Goal: Task Accomplishment & Management: Use online tool/utility

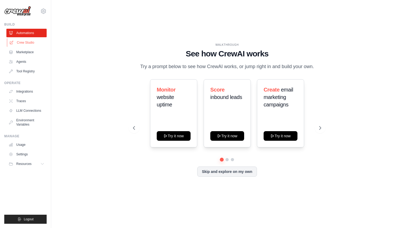
click at [32, 41] on link "Crew Studio" at bounding box center [27, 42] width 40 height 9
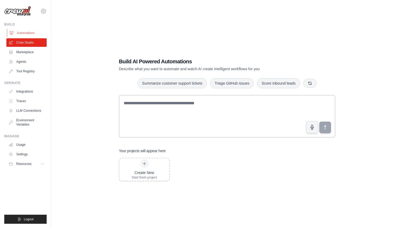
click at [27, 36] on link "Automations" at bounding box center [27, 33] width 40 height 9
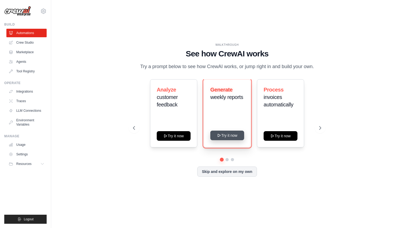
click at [229, 141] on button "Try it now" at bounding box center [227, 136] width 34 height 10
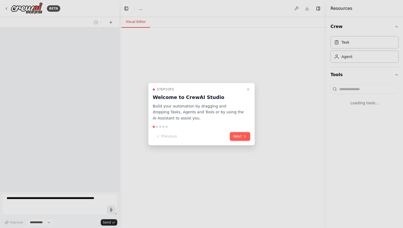
select select "****"
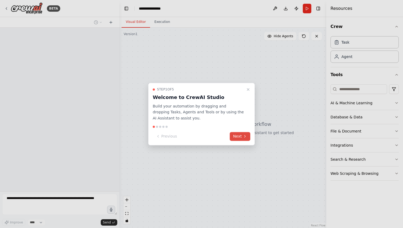
click at [236, 139] on button "Next" at bounding box center [240, 136] width 21 height 9
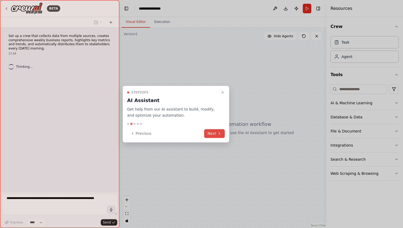
click at [217, 137] on button "Next" at bounding box center [214, 133] width 21 height 9
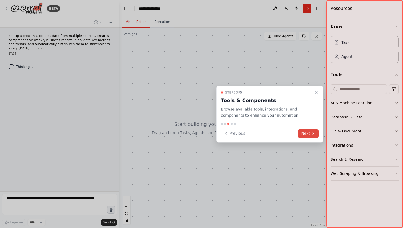
click at [304, 132] on button "Next" at bounding box center [308, 133] width 21 height 9
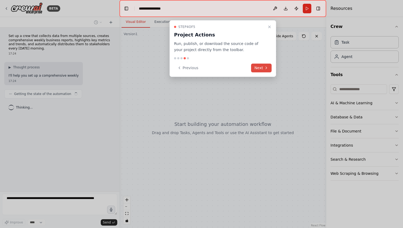
click at [260, 70] on button "Next" at bounding box center [261, 68] width 21 height 9
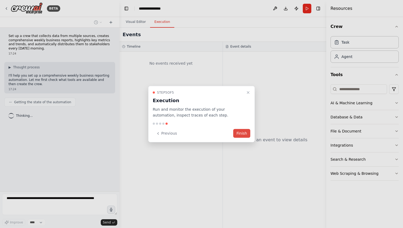
click at [244, 133] on button "Finish" at bounding box center [241, 133] width 17 height 9
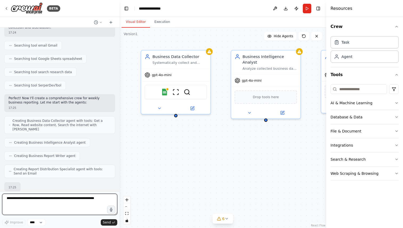
scroll to position [137, 0]
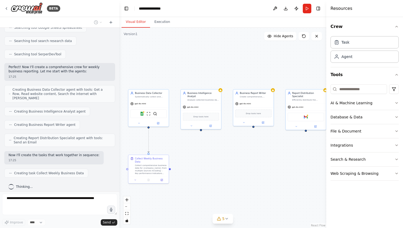
drag, startPoint x: 244, startPoint y: 133, endPoint x: 188, endPoint y: 138, distance: 55.9
click at [188, 138] on div ".deletable-edge-delete-btn { width: 20px; height: 20px; border: 0px solid #ffff…" at bounding box center [222, 128] width 207 height 201
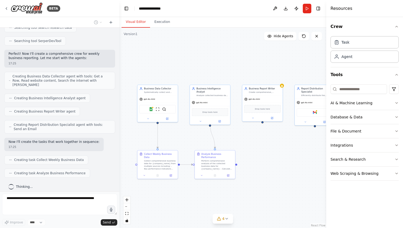
drag, startPoint x: 231, startPoint y: 146, endPoint x: 240, endPoint y: 141, distance: 10.1
click at [240, 141] on div ".deletable-edge-delete-btn { width: 20px; height: 20px; border: 0px solid #ffff…" at bounding box center [222, 128] width 207 height 201
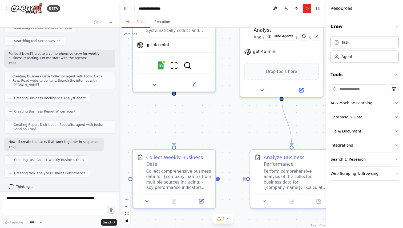
scroll to position [163, 0]
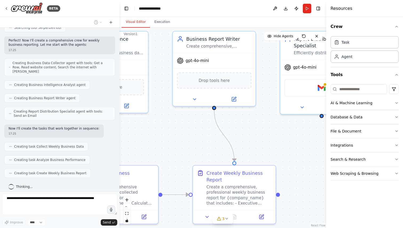
drag, startPoint x: 228, startPoint y: 140, endPoint x: 157, endPoint y: 145, distance: 71.7
click at [157, 145] on div ".deletable-edge-delete-btn { width: 20px; height: 20px; border: 0px solid #ffff…" at bounding box center [222, 128] width 207 height 201
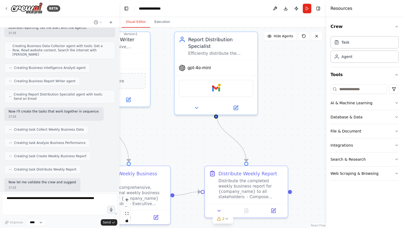
scroll to position [207, 0]
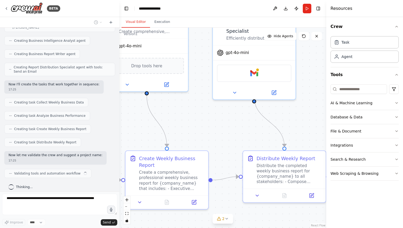
drag, startPoint x: 258, startPoint y: 142, endPoint x: 190, endPoint y: 127, distance: 69.0
click at [190, 127] on div ".deletable-edge-delete-btn { width: 20px; height: 20px; border: 0px solid #ffff…" at bounding box center [222, 128] width 207 height 201
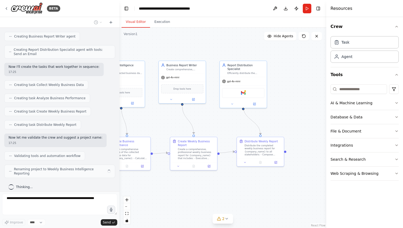
scroll to position [221, 0]
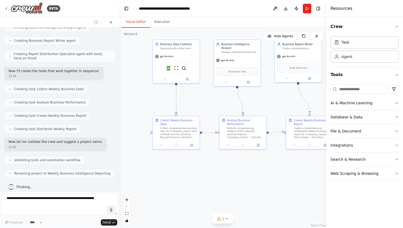
drag, startPoint x: 150, startPoint y: 131, endPoint x: 283, endPoint y: 107, distance: 135.0
click at [283, 107] on div ".deletable-edge-delete-btn { width: 20px; height: 20px; border: 0px solid #ffff…" at bounding box center [222, 128] width 207 height 201
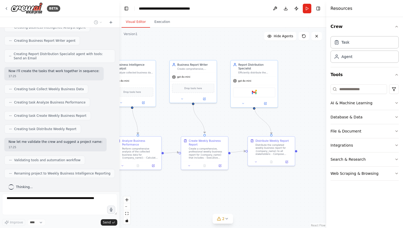
drag, startPoint x: 283, startPoint y: 107, endPoint x: 178, endPoint y: 127, distance: 107.0
click at [178, 127] on div ".deletable-edge-delete-btn { width: 20px; height: 20px; border: 0px solid #ffff…" at bounding box center [222, 128] width 207 height 201
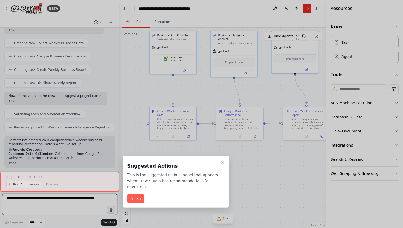
drag, startPoint x: 178, startPoint y: 127, endPoint x: 280, endPoint y: 98, distance: 106.1
click at [280, 98] on div "BETA Set up a crew that collects data from multiple sources, creates comprehens…" at bounding box center [201, 114] width 403 height 228
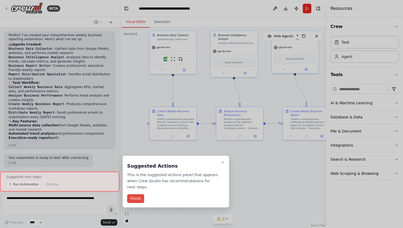
click at [139, 199] on button "Finish" at bounding box center [135, 199] width 17 height 9
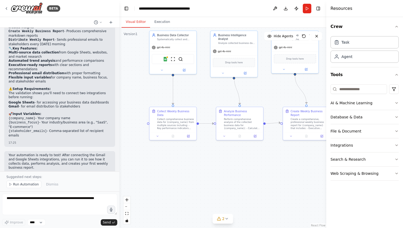
scroll to position [449, 0]
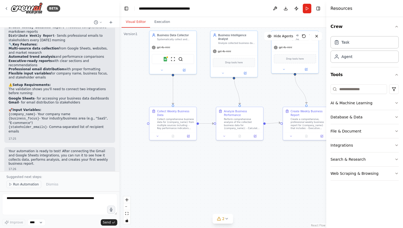
click at [29, 186] on span "Run Automation" at bounding box center [26, 185] width 26 height 4
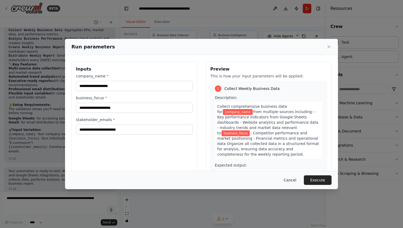
click at [292, 181] on button "Cancel" at bounding box center [290, 181] width 21 height 10
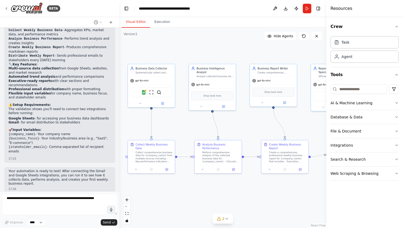
drag, startPoint x: 250, startPoint y: 172, endPoint x: 228, endPoint y: 206, distance: 39.7
click at [228, 206] on div ".deletable-edge-delete-btn { width: 20px; height: 20px; border: 0px solid #ffff…" at bounding box center [222, 128] width 207 height 201
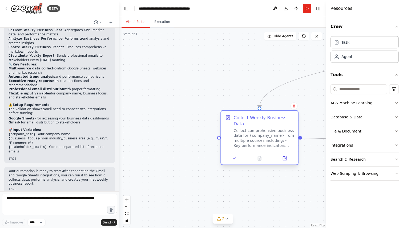
drag, startPoint x: 130, startPoint y: 162, endPoint x: 225, endPoint y: 144, distance: 97.4
click at [225, 144] on div "Collect Weekly Business Data Collect comprehensive business data for {company_n…" at bounding box center [259, 131] width 77 height 41
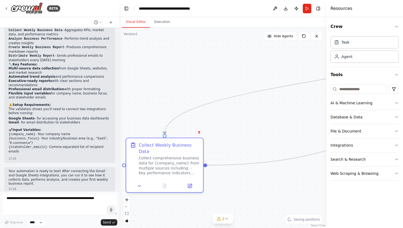
drag, startPoint x: 268, startPoint y: 98, endPoint x: 173, endPoint y: 124, distance: 98.5
click at [173, 124] on div ".deletable-edge-delete-btn { width: 20px; height: 20px; border: 0px solid #ffff…" at bounding box center [222, 128] width 207 height 201
